Goal: Transaction & Acquisition: Purchase product/service

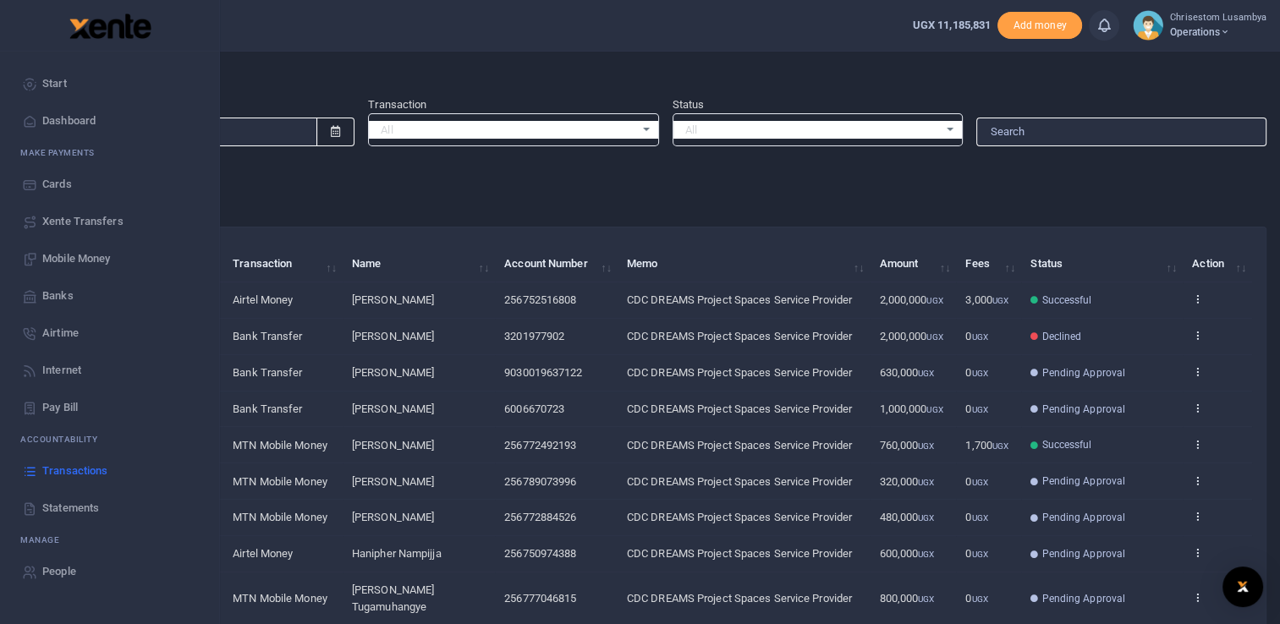
click at [98, 254] on span "Mobile Money" at bounding box center [76, 258] width 68 height 17
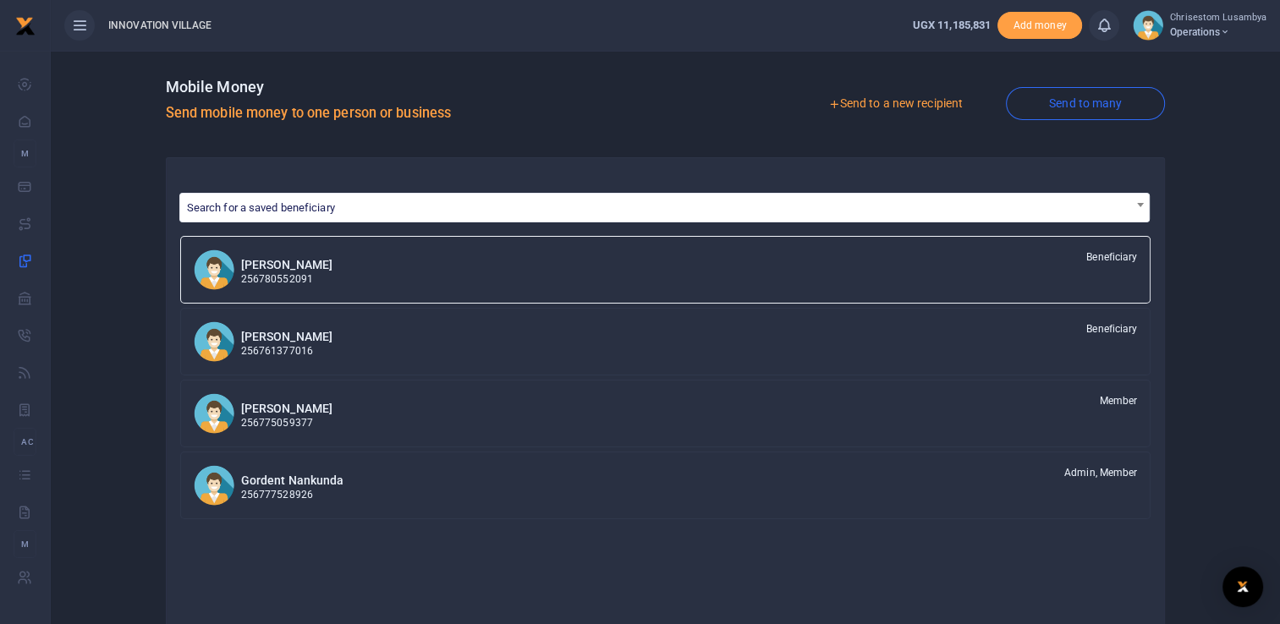
click at [918, 98] on link "Send to a new recipient" at bounding box center [895, 104] width 221 height 30
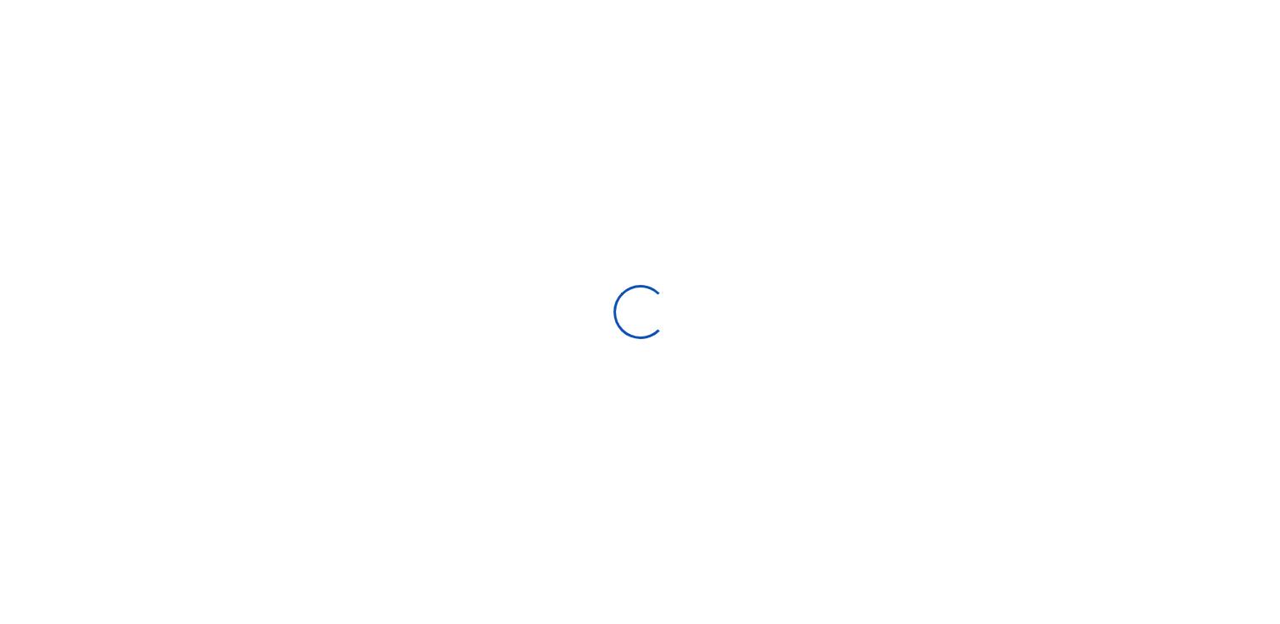
select select "Loading bundles"
select select
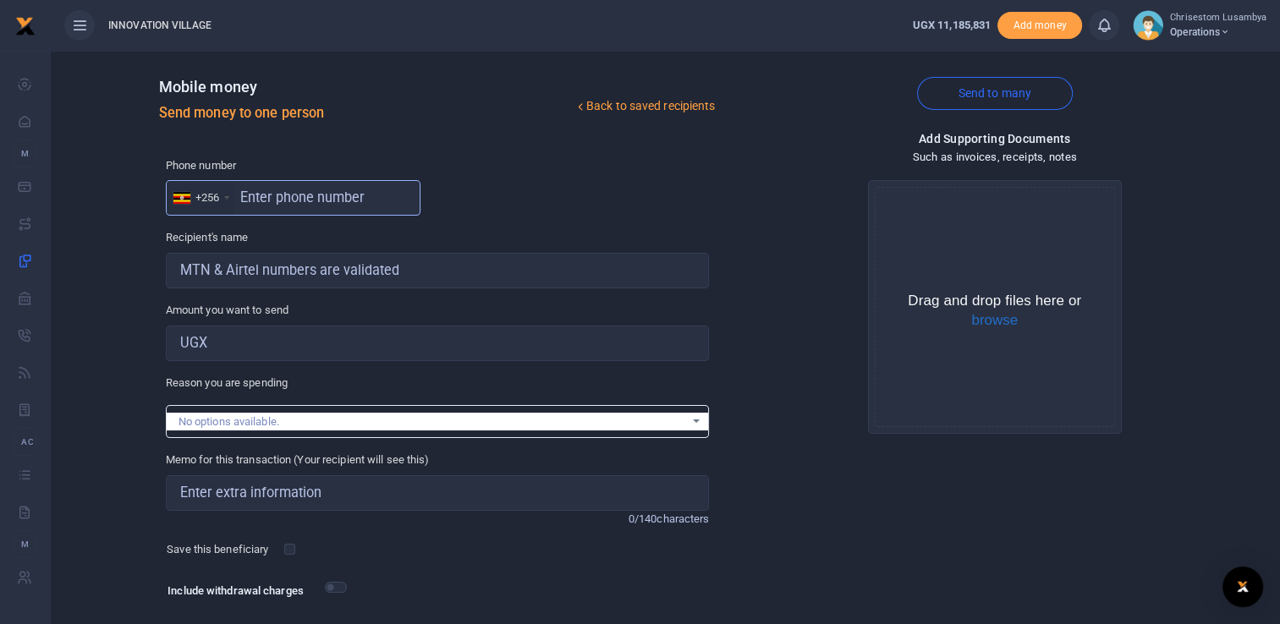
click at [326, 205] on input "text" at bounding box center [293, 198] width 255 height 36
paste input "751237615"
type input "751237615"
type input "Jessejames Byamugisha"
type input "751237615"
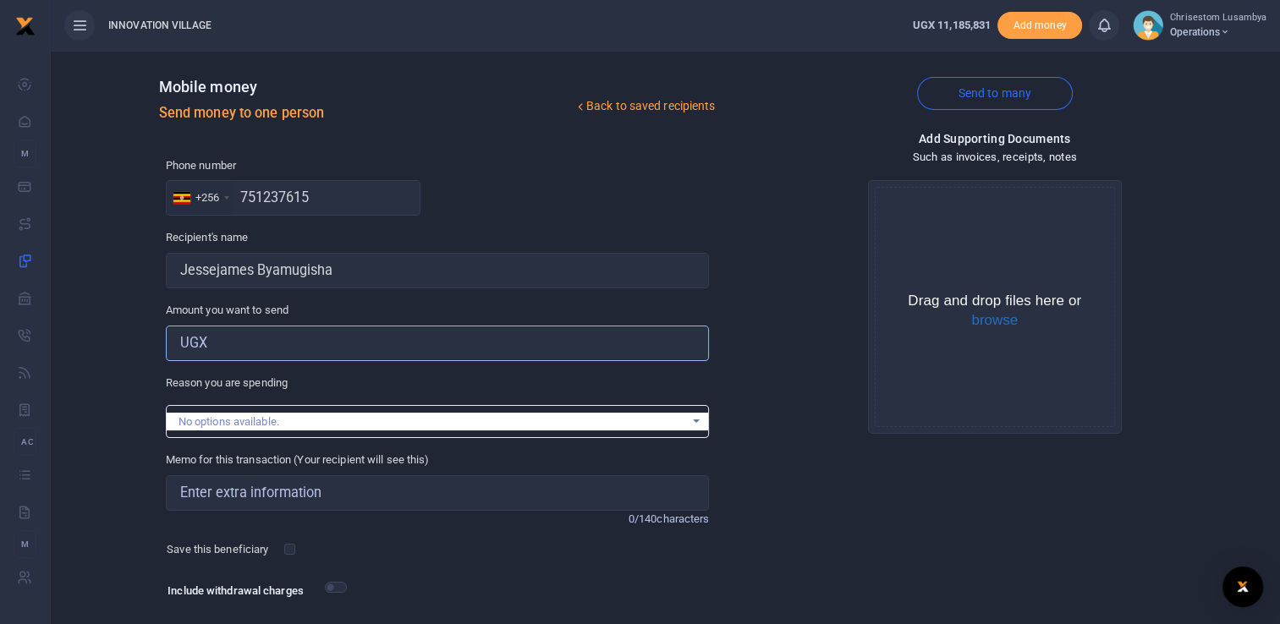
click at [266, 344] on input "Amount you want to send" at bounding box center [438, 344] width 544 height 36
type input "1,000,000"
click at [290, 493] on input "Memo for this transaction (Your recipient will see this)" at bounding box center [438, 493] width 544 height 36
type input "CDC DREAMS Project Spaces Service Provider"
click at [995, 316] on button "browse" at bounding box center [994, 320] width 47 height 15
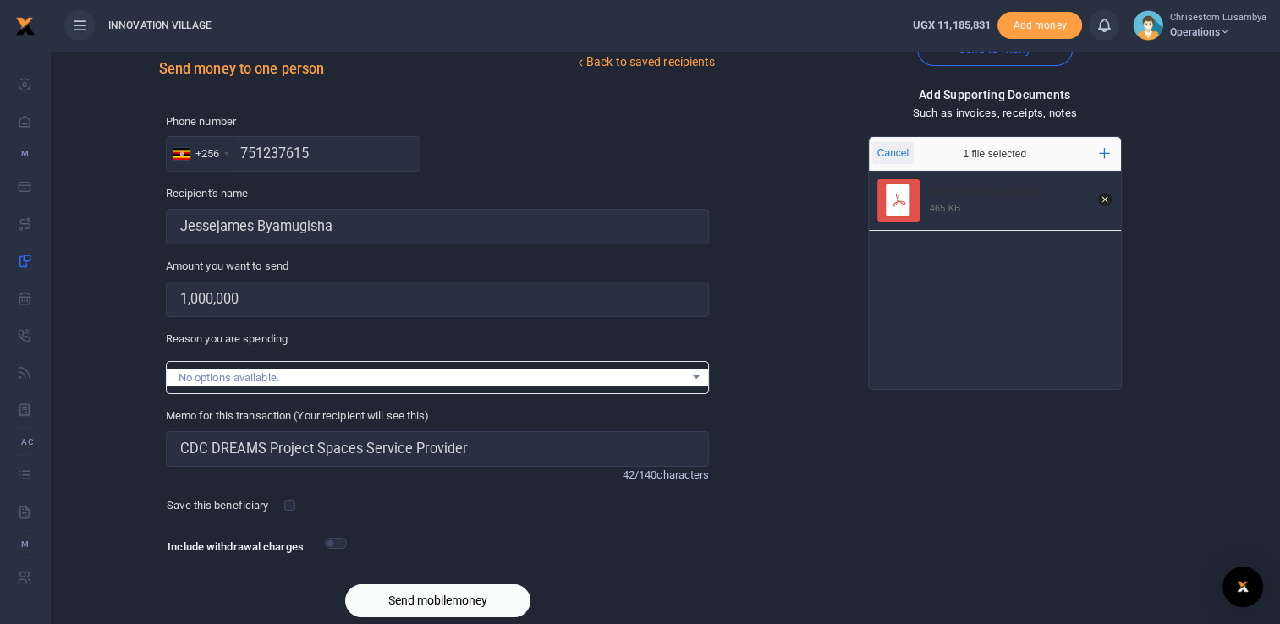
scroll to position [107, 0]
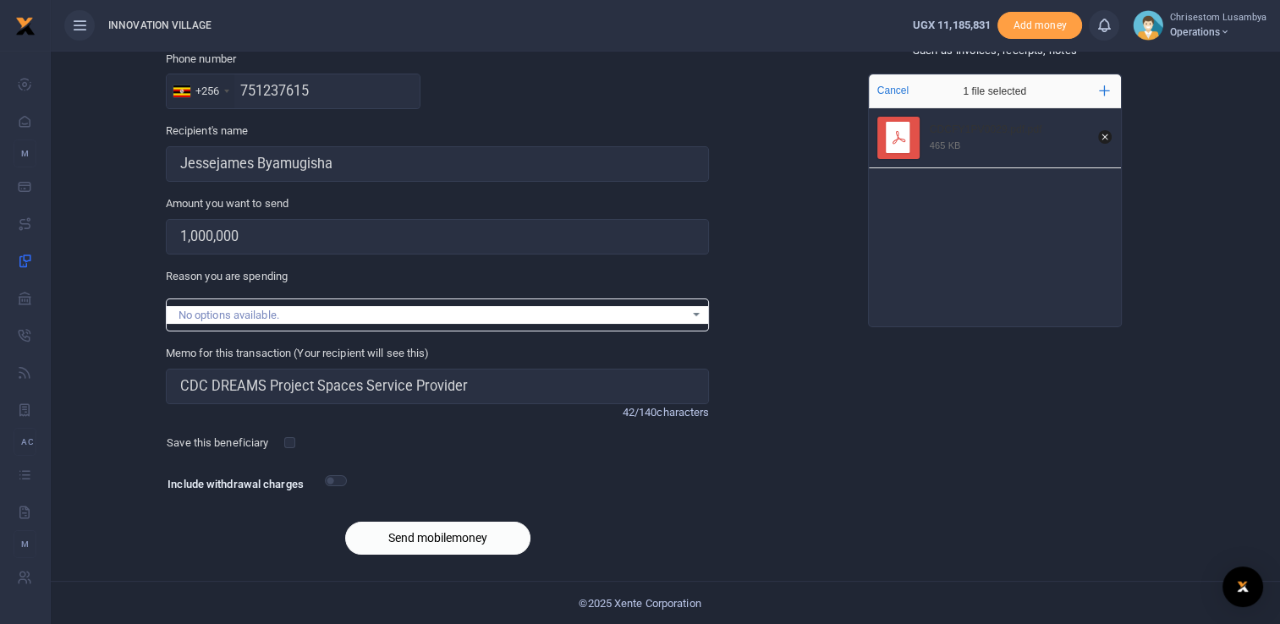
click at [429, 535] on button "Send mobilemoney" at bounding box center [437, 538] width 185 height 33
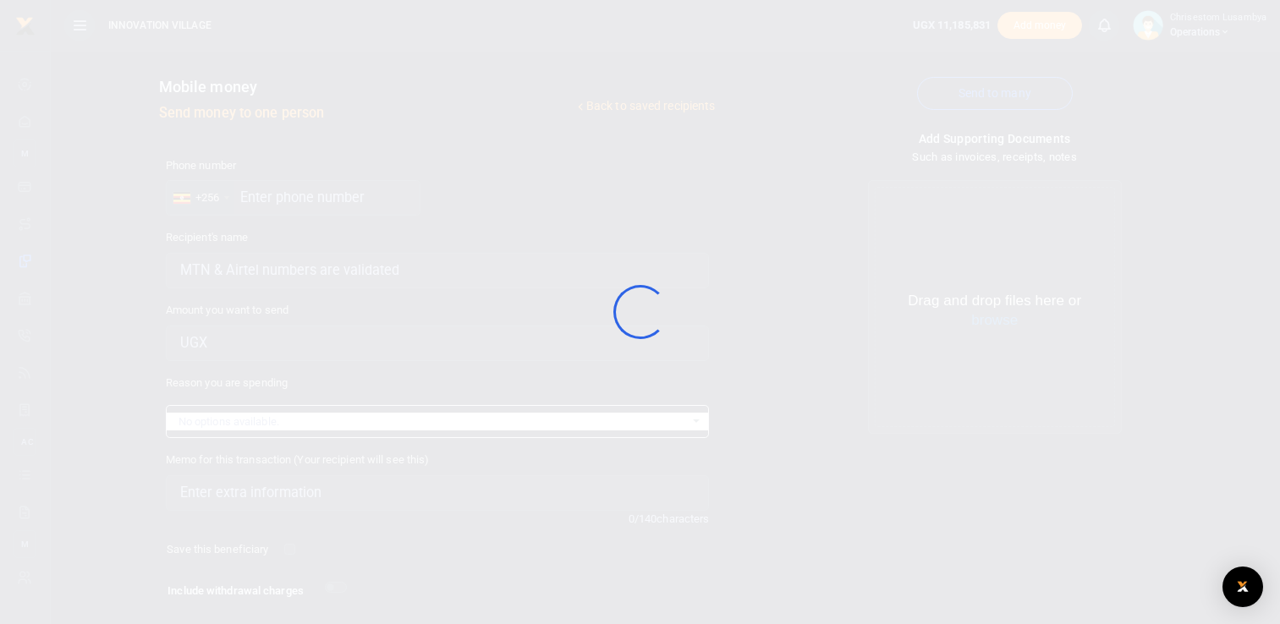
scroll to position [107, 0]
